Goal: Task Accomplishment & Management: Use online tool/utility

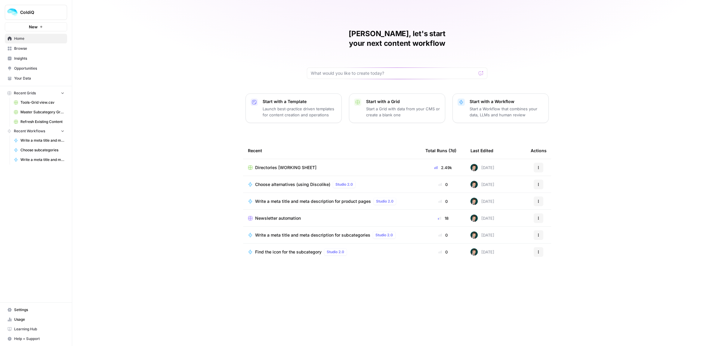
click at [267, 164] on span "Directories [WORKING SHEET]" at bounding box center [285, 167] width 61 height 6
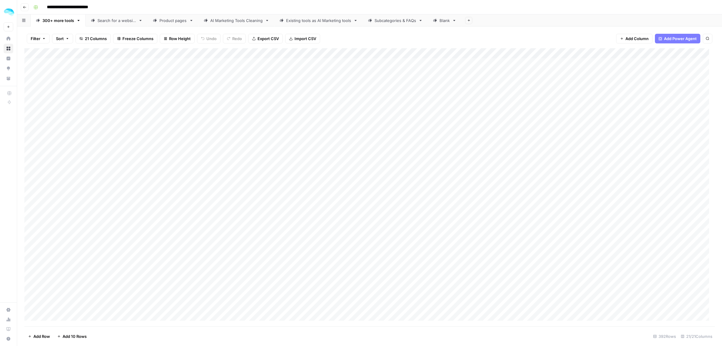
click at [171, 21] on div "Product pages" at bounding box center [173, 20] width 27 height 6
click at [54, 39] on icon "button" at bounding box center [55, 39] width 2 height 2
click at [64, 39] on span "Sort" at bounding box center [60, 39] width 8 height 6
click at [72, 70] on button "Add Sort" at bounding box center [124, 71] width 129 height 8
click at [141, 71] on div at bounding box center [143, 70] width 4 height 6
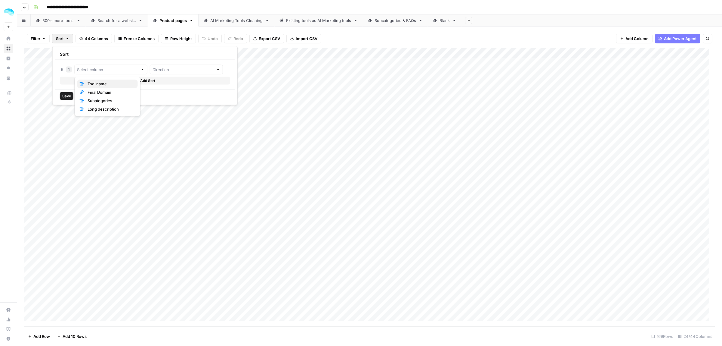
click at [119, 83] on span "Tool name" at bounding box center [110, 84] width 45 height 6
type input "Tool name"
click at [182, 69] on input "text" at bounding box center [194, 70] width 69 height 6
click at [176, 83] on span "Ascending" at bounding box center [186, 84] width 61 height 6
type input "Ascending"
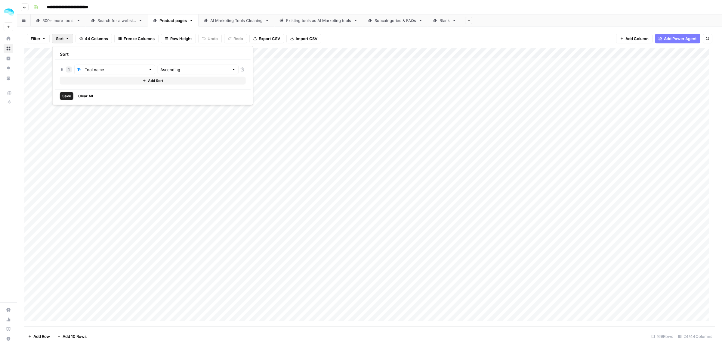
click at [71, 95] on button "Save" at bounding box center [67, 96] width 14 height 8
click at [274, 63] on div "Add Column" at bounding box center [369, 187] width 691 height 277
click at [268, 79] on div "Add Column" at bounding box center [369, 187] width 691 height 277
click at [223, 327] on footer "Add Row Add 10 Rows 169 Rows 24/44 Columns" at bounding box center [369, 336] width 691 height 20
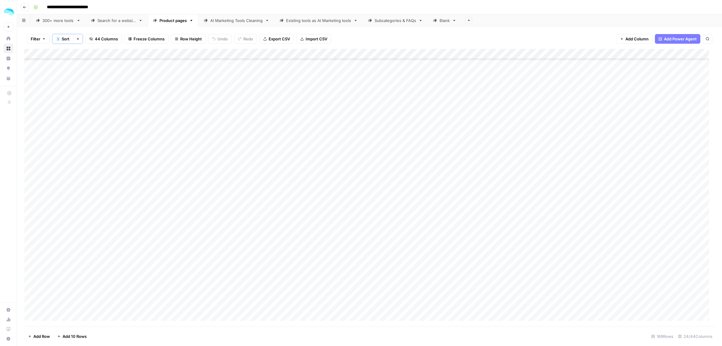
scroll to position [602, 0]
click at [59, 145] on div "Add Column" at bounding box center [369, 187] width 691 height 277
click at [58, 179] on div "Add Column" at bounding box center [369, 187] width 691 height 277
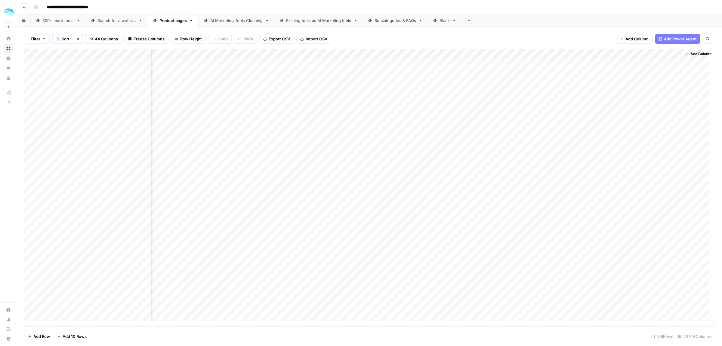
click at [492, 65] on div "Add Column" at bounding box center [369, 187] width 691 height 277
click at [674, 306] on span "Continue" at bounding box center [678, 309] width 17 height 6
click at [396, 54] on div "Add Column" at bounding box center [369, 187] width 691 height 277
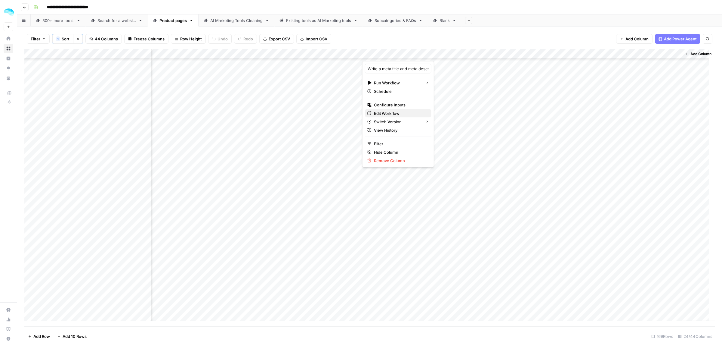
click at [389, 113] on span "Edit Workflow" at bounding box center [400, 113] width 53 height 6
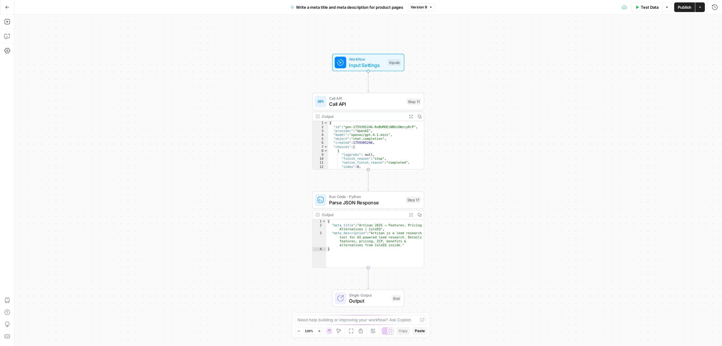
click at [362, 105] on span "Call API" at bounding box center [366, 103] width 74 height 7
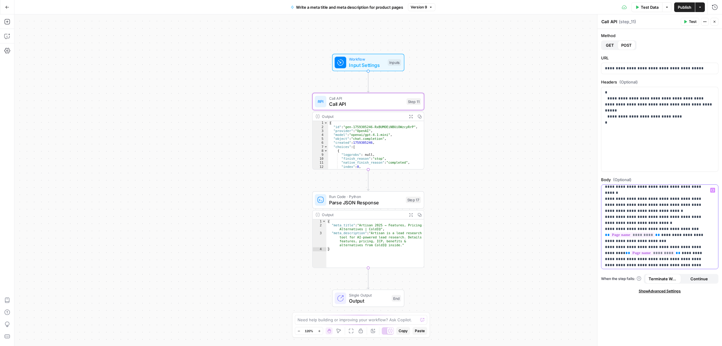
scroll to position [134, 0]
drag, startPoint x: 670, startPoint y: 225, endPoint x: 660, endPoint y: 225, distance: 9.9
click at [660, 225] on p "**********" at bounding box center [657, 191] width 104 height 277
click at [627, 231] on p "**********" at bounding box center [657, 191] width 104 height 277
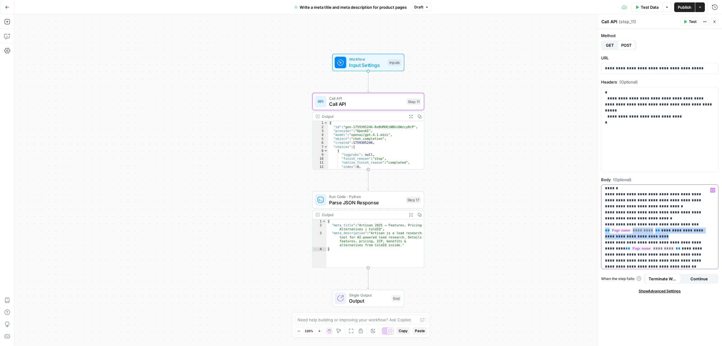
drag, startPoint x: 658, startPoint y: 230, endPoint x: 605, endPoint y: 224, distance: 53.6
click at [605, 224] on div "**********" at bounding box center [660, 227] width 116 height 84
click at [630, 230] on p "**********" at bounding box center [657, 191] width 104 height 277
click at [685, 10] on span "Publish" at bounding box center [685, 7] width 14 height 6
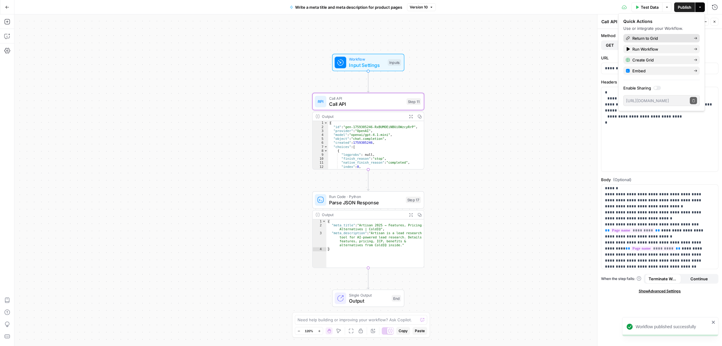
click at [658, 38] on span "Return to Grid" at bounding box center [661, 38] width 57 height 6
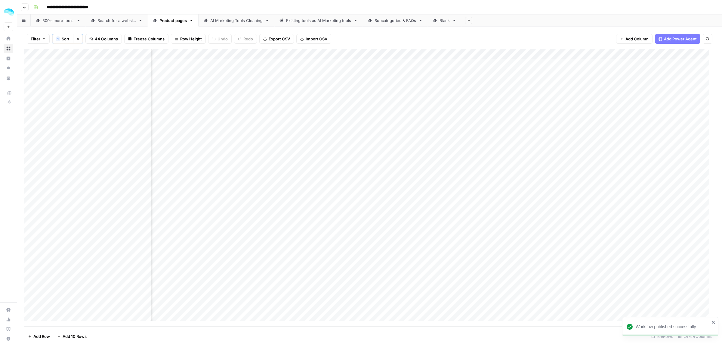
scroll to position [0, 1425]
click at [465, 53] on div "Add Column" at bounding box center [369, 187] width 691 height 277
click at [398, 53] on div "Add Column" at bounding box center [369, 187] width 691 height 277
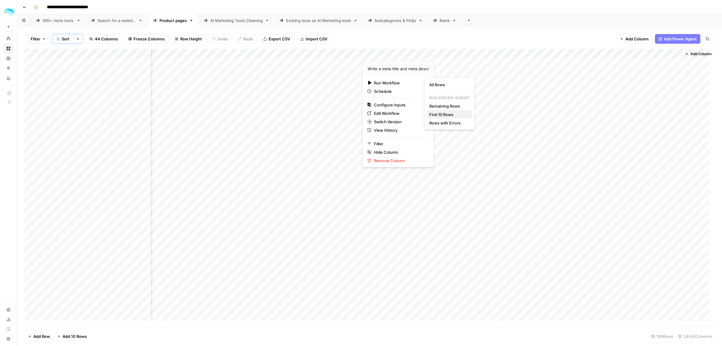
click at [450, 115] on span "First 10 Rows" at bounding box center [449, 114] width 38 height 6
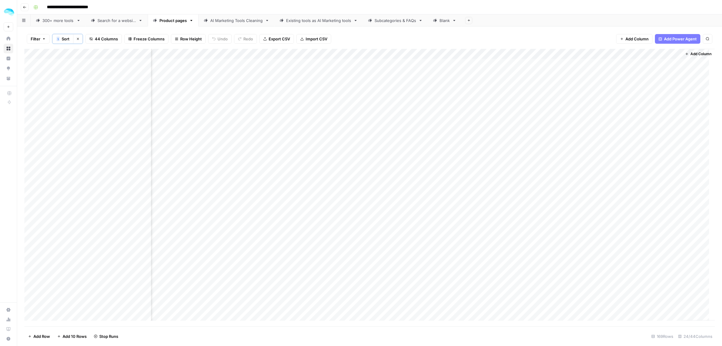
click at [434, 155] on div "Add Column" at bounding box center [369, 187] width 691 height 277
click at [396, 54] on div "Add Column" at bounding box center [369, 187] width 691 height 277
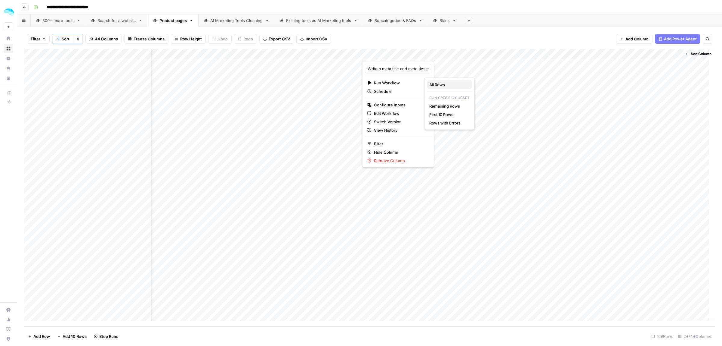
click at [452, 84] on span "All Rows" at bounding box center [449, 85] width 38 height 6
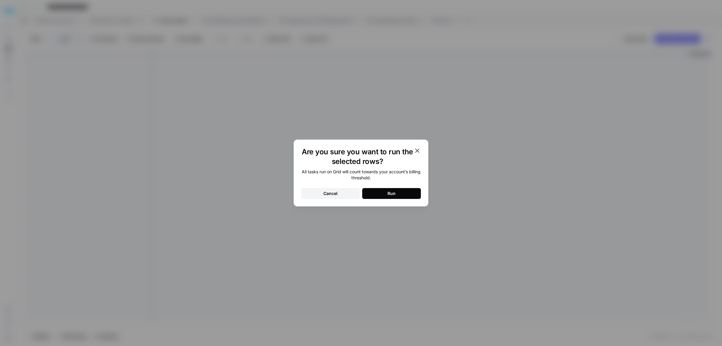
click at [399, 192] on button "Run" at bounding box center [391, 193] width 59 height 11
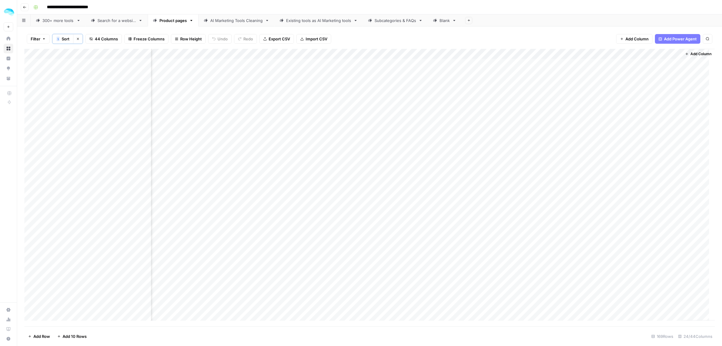
click at [691, 53] on span "Add Column" at bounding box center [701, 53] width 21 height 5
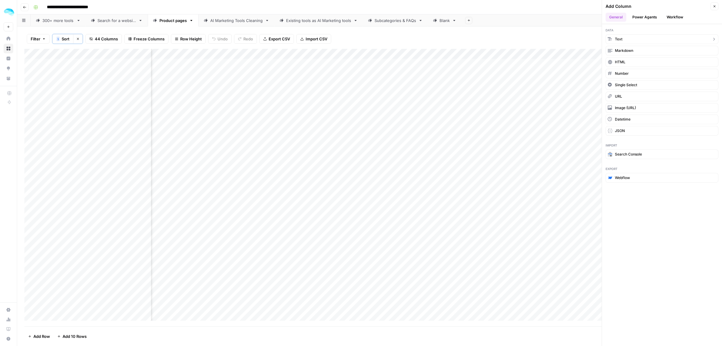
click at [631, 38] on button "Text" at bounding box center [662, 39] width 113 height 10
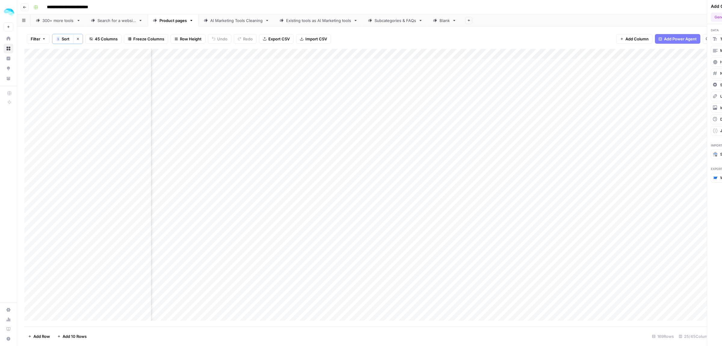
scroll to position [0, 1511]
click at [630, 56] on div "Add Column" at bounding box center [369, 187] width 691 height 277
type input "New Column"
click at [669, 79] on div "Add Column" at bounding box center [369, 187] width 691 height 277
click at [620, 114] on div "Add Column" at bounding box center [369, 187] width 691 height 277
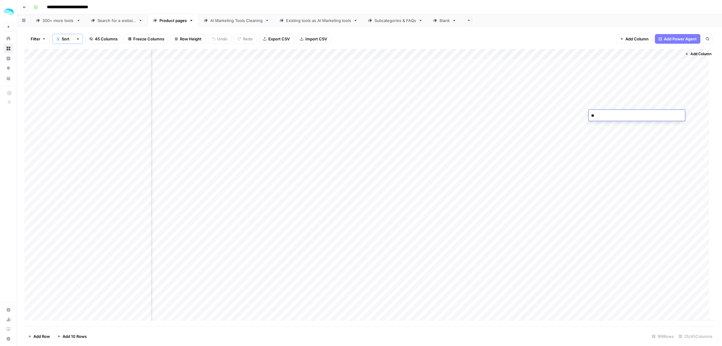
type textarea "***"
click at [621, 116] on div "Add Column" at bounding box center [369, 187] width 691 height 277
click at [613, 125] on div "Add Column" at bounding box center [369, 187] width 691 height 277
drag, startPoint x: 607, startPoint y: 186, endPoint x: 610, endPoint y: 228, distance: 41.6
click at [610, 228] on div "Add Column" at bounding box center [369, 187] width 691 height 277
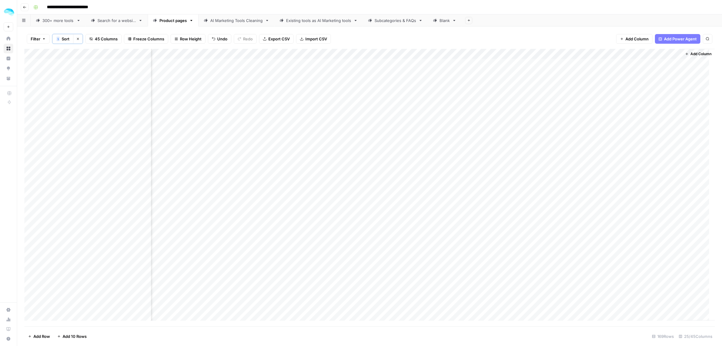
click at [607, 199] on div "Add Column" at bounding box center [369, 187] width 691 height 277
click at [604, 188] on div "Add Column" at bounding box center [369, 187] width 691 height 277
drag, startPoint x: 602, startPoint y: 197, endPoint x: 606, endPoint y: 234, distance: 37.5
click at [606, 234] on div "Add Column" at bounding box center [369, 187] width 691 height 277
click at [603, 240] on div "Add Column" at bounding box center [369, 187] width 691 height 277
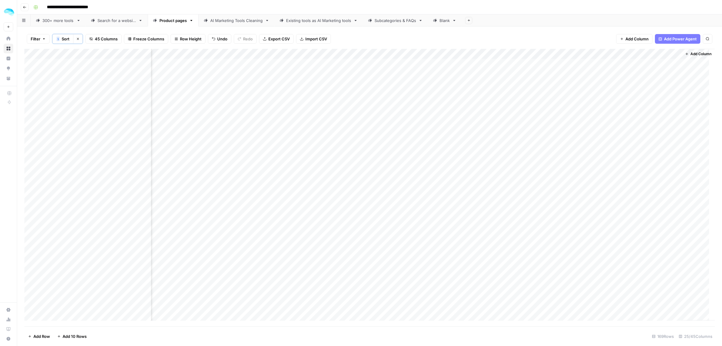
click at [612, 195] on div "Add Column" at bounding box center [369, 187] width 691 height 277
drag, startPoint x: 676, startPoint y: 201, endPoint x: 665, endPoint y: 228, distance: 29.6
click at [665, 229] on div "Add Column" at bounding box center [369, 187] width 691 height 277
drag, startPoint x: 675, startPoint y: 201, endPoint x: 671, endPoint y: 230, distance: 29.2
click at [671, 230] on div "Add Column" at bounding box center [369, 187] width 691 height 277
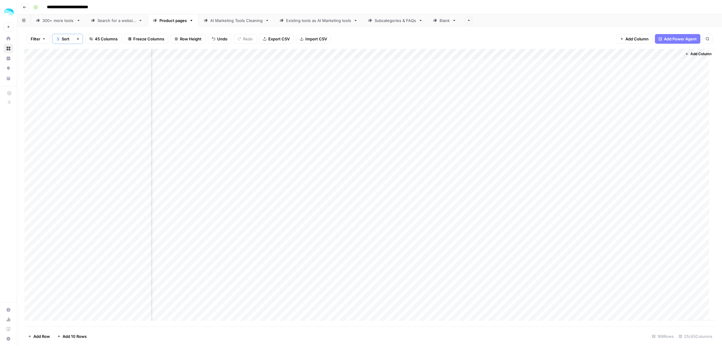
click at [607, 199] on div "Add Column" at bounding box center [369, 187] width 691 height 277
click at [604, 255] on div "Add Column" at bounding box center [369, 187] width 691 height 277
drag, startPoint x: 675, startPoint y: 151, endPoint x: 671, endPoint y: 166, distance: 15.8
click at [671, 166] on div "Add Column" at bounding box center [369, 187] width 691 height 277
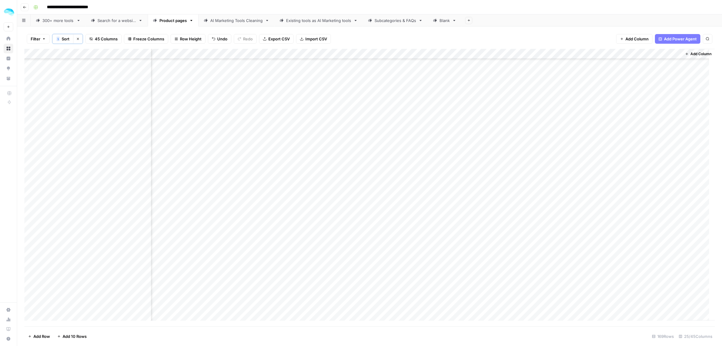
drag, startPoint x: 607, startPoint y: 243, endPoint x: 607, endPoint y: 239, distance: 3.3
click at [607, 242] on div "Add Column" at bounding box center [369, 187] width 691 height 277
click at [607, 238] on div "Add Column" at bounding box center [369, 187] width 691 height 277
click at [609, 261] on div "Add Column" at bounding box center [369, 187] width 691 height 277
drag, startPoint x: 604, startPoint y: 279, endPoint x: 604, endPoint y: 288, distance: 8.5
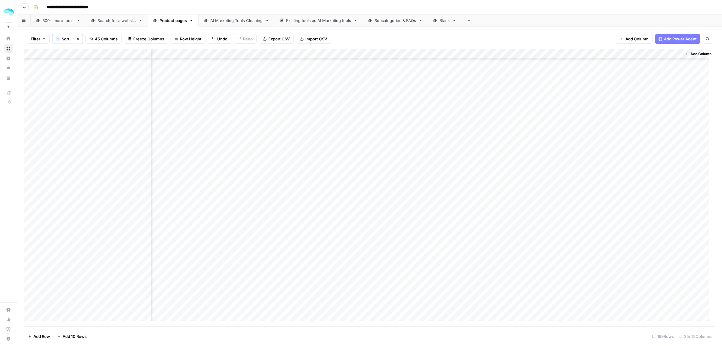
click at [604, 288] on div "Add Column" at bounding box center [369, 187] width 691 height 277
click at [669, 275] on div "Add Column" at bounding box center [369, 187] width 691 height 277
click at [670, 287] on div "Add Column" at bounding box center [369, 187] width 691 height 277
click at [611, 106] on div "Add Column" at bounding box center [369, 187] width 691 height 277
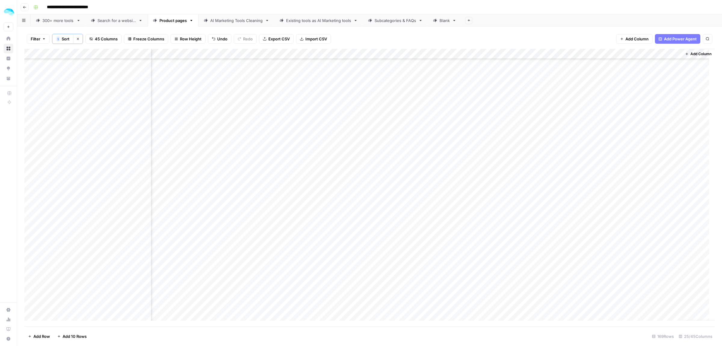
drag, startPoint x: 675, startPoint y: 108, endPoint x: 675, endPoint y: 123, distance: 14.5
click at [675, 123] on div "Add Column" at bounding box center [369, 187] width 691 height 277
click at [632, 145] on div "Add Column" at bounding box center [369, 187] width 691 height 277
click at [612, 157] on div "Add Column" at bounding box center [369, 187] width 691 height 277
click at [615, 110] on div "Add Column" at bounding box center [369, 187] width 691 height 277
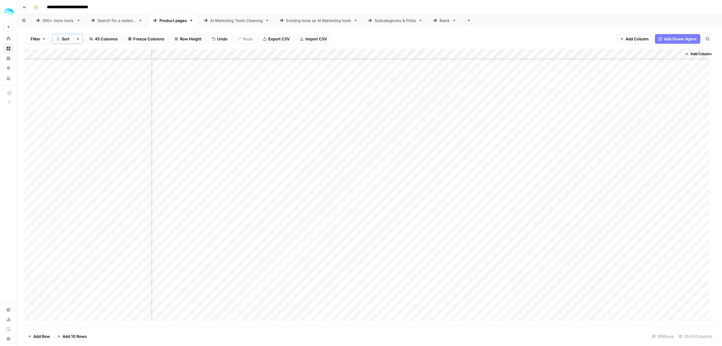
click at [662, 105] on div "Add Column" at bounding box center [369, 187] width 691 height 277
click at [607, 152] on div "Add Column" at bounding box center [369, 187] width 691 height 277
click at [605, 173] on div "Add Column" at bounding box center [369, 187] width 691 height 277
drag, startPoint x: 675, startPoint y: 181, endPoint x: 674, endPoint y: 209, distance: 28.6
click at [674, 209] on div "Add Column" at bounding box center [369, 187] width 691 height 277
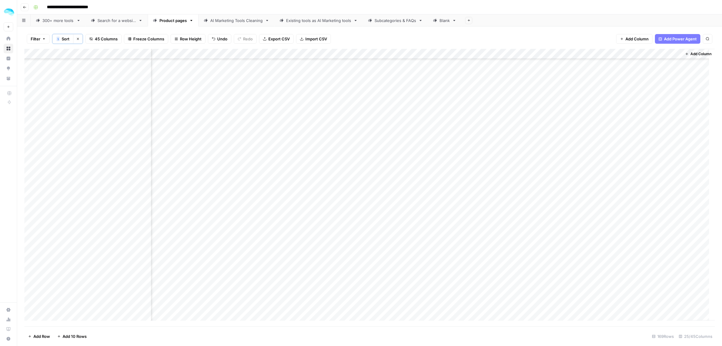
click at [628, 272] on div "Add Column" at bounding box center [369, 187] width 691 height 277
click at [602, 169] on div "Add Column" at bounding box center [369, 187] width 691 height 277
click at [597, 159] on div "Add Column" at bounding box center [369, 187] width 691 height 277
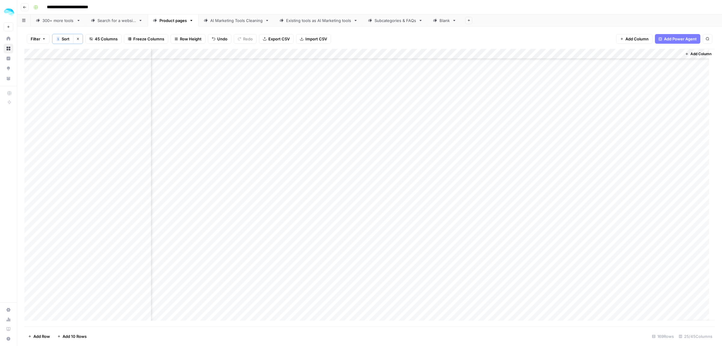
drag, startPoint x: 675, startPoint y: 166, endPoint x: 674, endPoint y: 180, distance: 14.2
click at [674, 180] on div "Add Column" at bounding box center [369, 187] width 691 height 277
click at [613, 160] on div "Add Column" at bounding box center [369, 187] width 691 height 277
drag, startPoint x: 675, startPoint y: 166, endPoint x: 664, endPoint y: 207, distance: 42.4
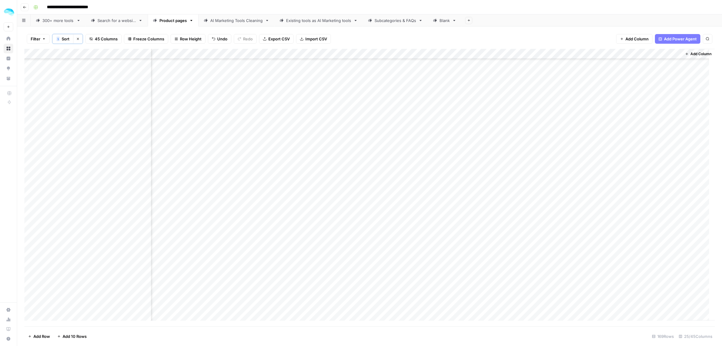
click at [664, 207] on div "Add Column" at bounding box center [369, 187] width 691 height 277
click at [623, 231] on div "Add Column" at bounding box center [369, 187] width 691 height 277
click at [613, 265] on div "Add Column" at bounding box center [369, 187] width 691 height 277
click at [604, 150] on div "Add Column" at bounding box center [369, 187] width 691 height 277
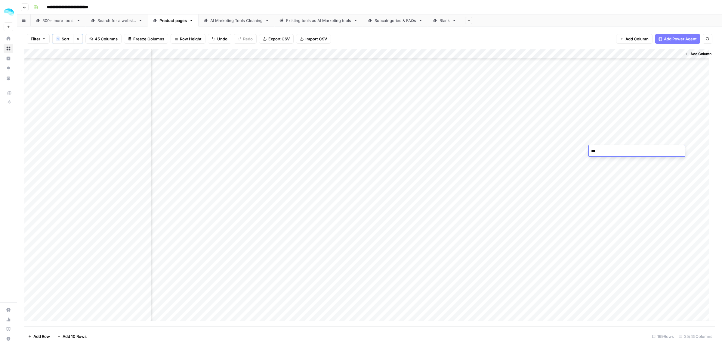
click at [601, 172] on div "Add Column" at bounding box center [369, 187] width 691 height 277
drag, startPoint x: 675, startPoint y: 176, endPoint x: 665, endPoint y: 236, distance: 61.7
click at [665, 236] on div "Add Column" at bounding box center [369, 187] width 691 height 277
click at [617, 157] on div "Add Column" at bounding box center [369, 187] width 691 height 277
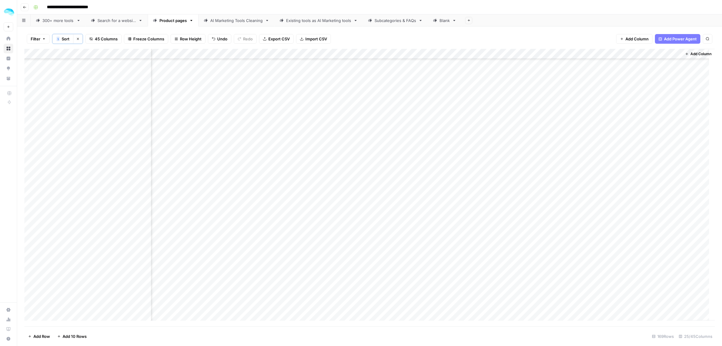
drag, startPoint x: 675, startPoint y: 161, endPoint x: 675, endPoint y: 188, distance: 27.4
click at [675, 188] on div "Add Column" at bounding box center [369, 187] width 691 height 277
click at [625, 207] on div "Add Column" at bounding box center [369, 187] width 691 height 277
click at [606, 228] on div "Add Column" at bounding box center [369, 187] width 691 height 277
click at [606, 250] on div "Add Column" at bounding box center [369, 187] width 691 height 277
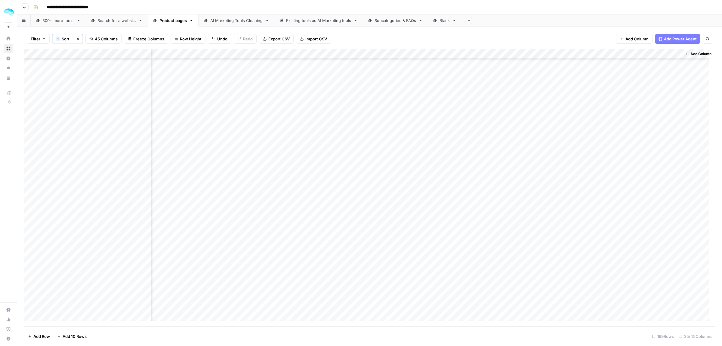
click at [605, 263] on div "Add Column" at bounding box center [369, 187] width 691 height 277
click at [601, 201] on div "Add Column" at bounding box center [369, 187] width 691 height 277
click at [604, 249] on div "Add Column" at bounding box center [369, 187] width 691 height 277
click at [604, 266] on div "Add Column" at bounding box center [369, 187] width 691 height 277
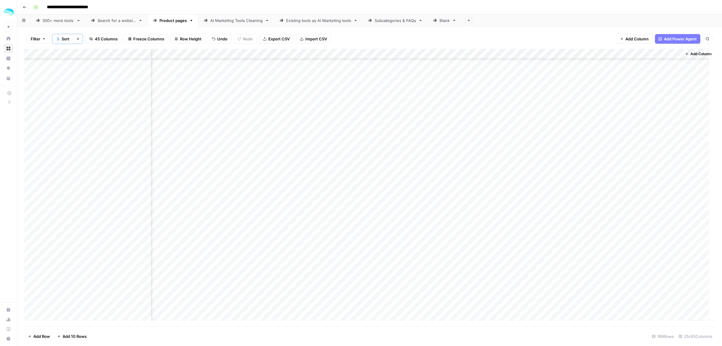
click at [606, 276] on div "Add Column" at bounding box center [369, 187] width 691 height 277
click at [605, 285] on div "Add Column" at bounding box center [369, 187] width 691 height 277
click at [606, 118] on div "Add Column" at bounding box center [369, 187] width 691 height 277
click at [606, 150] on div "Add Column" at bounding box center [369, 187] width 691 height 277
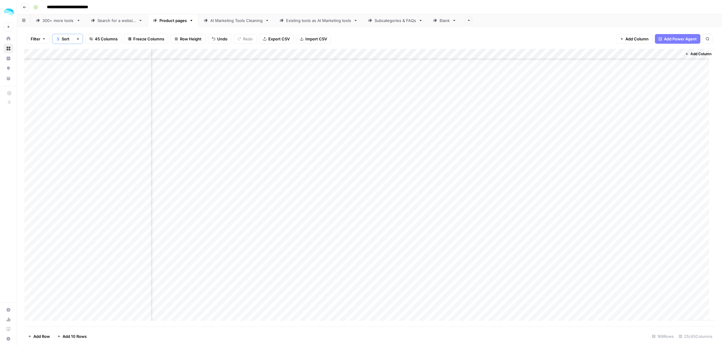
click at [606, 176] on div "Add Column" at bounding box center [369, 187] width 691 height 277
click at [604, 200] on div "Add Column" at bounding box center [369, 187] width 691 height 277
click at [604, 222] on div "Add Column" at bounding box center [369, 187] width 691 height 277
drag, startPoint x: 675, startPoint y: 226, endPoint x: 675, endPoint y: 234, distance: 8.1
click at [675, 234] on div "Add Column" at bounding box center [369, 187] width 691 height 277
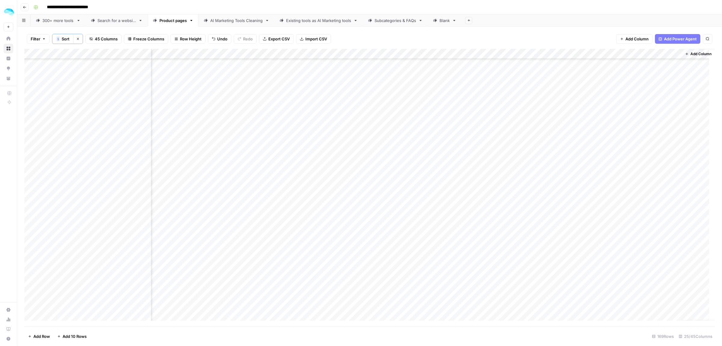
click at [666, 234] on div "Add Column" at bounding box center [369, 187] width 691 height 277
click at [612, 139] on div "Add Column" at bounding box center [369, 187] width 691 height 277
click at [599, 172] on div "Add Column" at bounding box center [369, 187] width 691 height 277
click at [602, 202] on div "Add Column" at bounding box center [369, 187] width 691 height 277
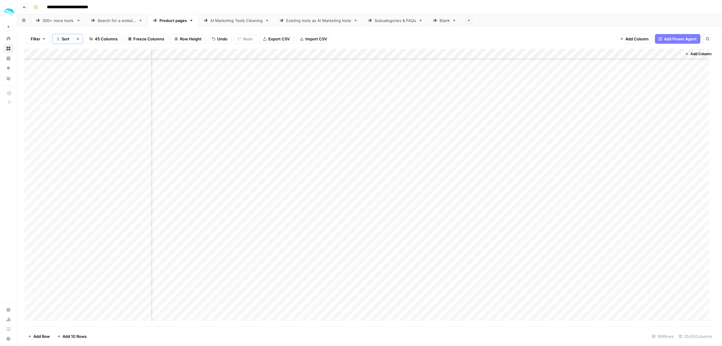
click at [601, 214] on div "Add Column" at bounding box center [369, 187] width 691 height 277
click at [596, 248] on div "Add Column" at bounding box center [369, 187] width 691 height 277
click at [609, 178] on div "Add Column" at bounding box center [369, 187] width 691 height 277
click at [607, 172] on div "Add Column" at bounding box center [369, 187] width 691 height 277
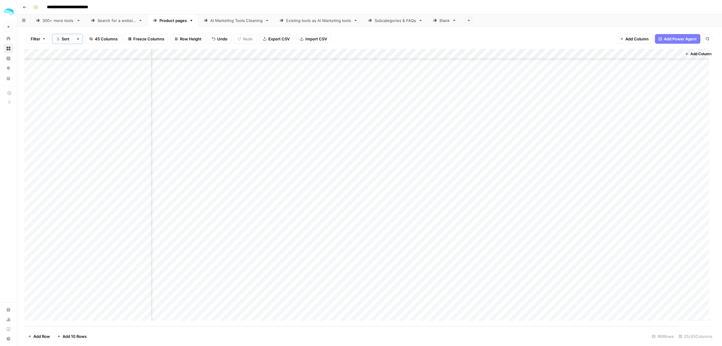
click at [601, 215] on div "Add Column" at bounding box center [369, 187] width 691 height 277
click at [601, 295] on div "Add Column" at bounding box center [369, 187] width 691 height 277
click at [611, 68] on div "Add Column" at bounding box center [369, 187] width 691 height 277
click at [601, 66] on div "Add Column" at bounding box center [369, 187] width 691 height 277
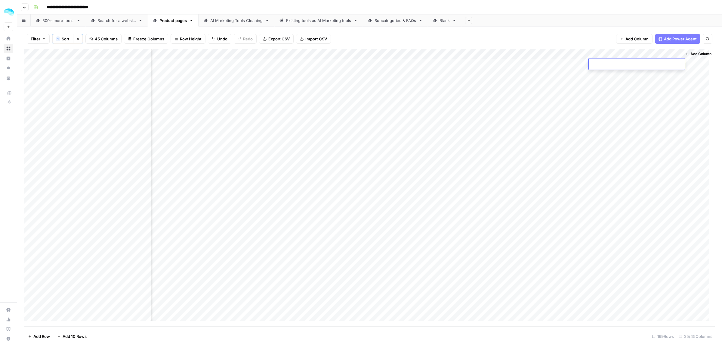
click at [599, 91] on div "Add Column" at bounding box center [369, 187] width 691 height 277
click at [601, 64] on div "Add Column" at bounding box center [369, 187] width 691 height 277
click at [607, 68] on div "Add Column" at bounding box center [369, 187] width 691 height 277
click at [594, 91] on div "Add Column" at bounding box center [369, 187] width 691 height 277
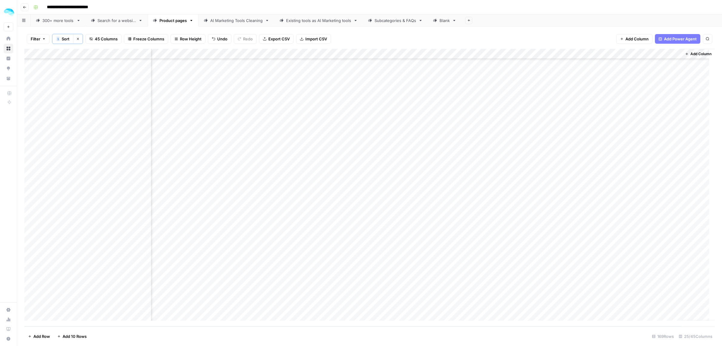
drag, startPoint x: 622, startPoint y: 202, endPoint x: 623, endPoint y: 360, distance: 158.0
click at [623, 345] on html "**********" at bounding box center [361, 173] width 722 height 346
